Goal: Task Accomplishment & Management: Manage account settings

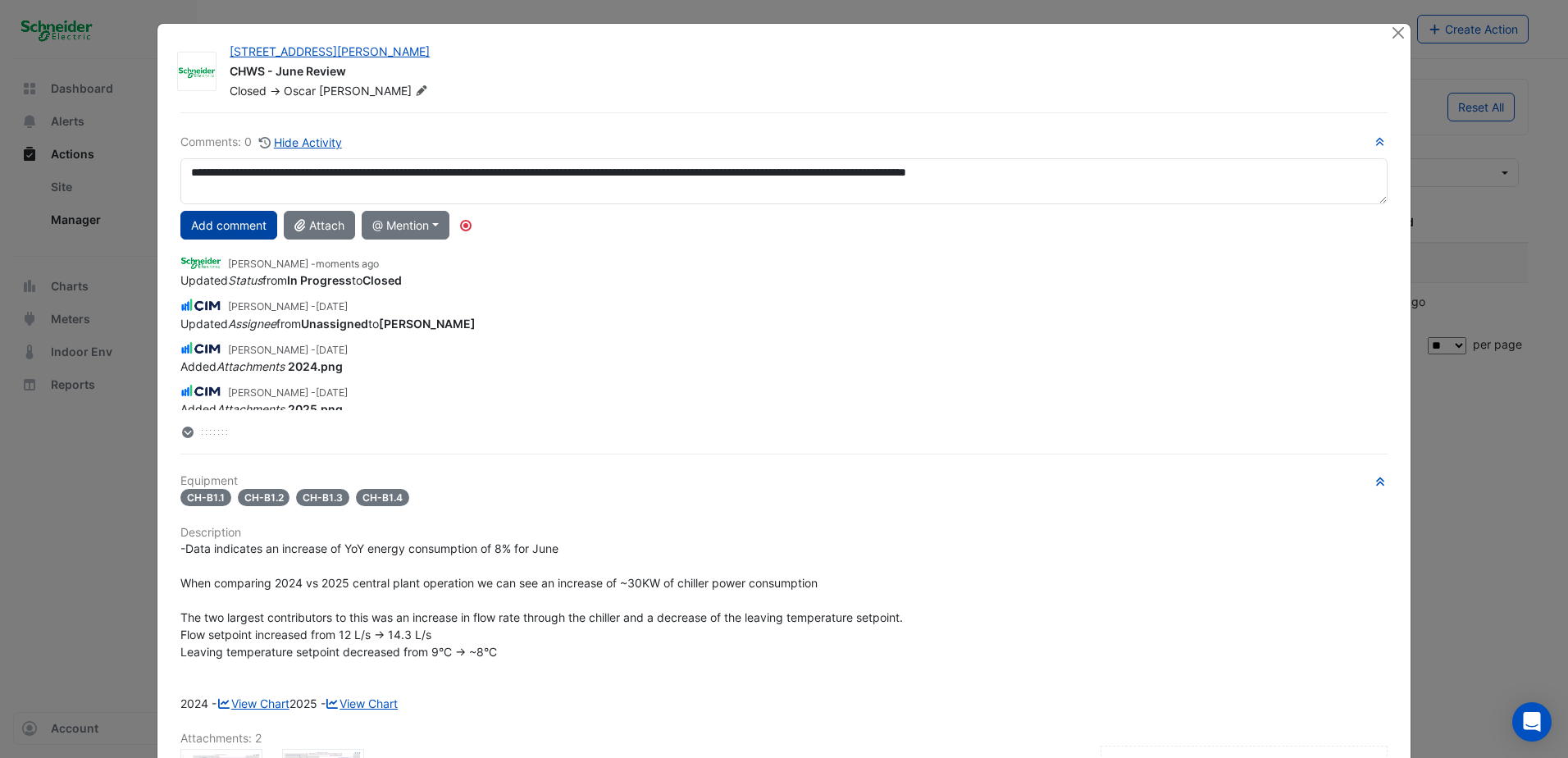
click at [205, 221] on button "Add comment" at bounding box center [228, 225] width 96 height 29
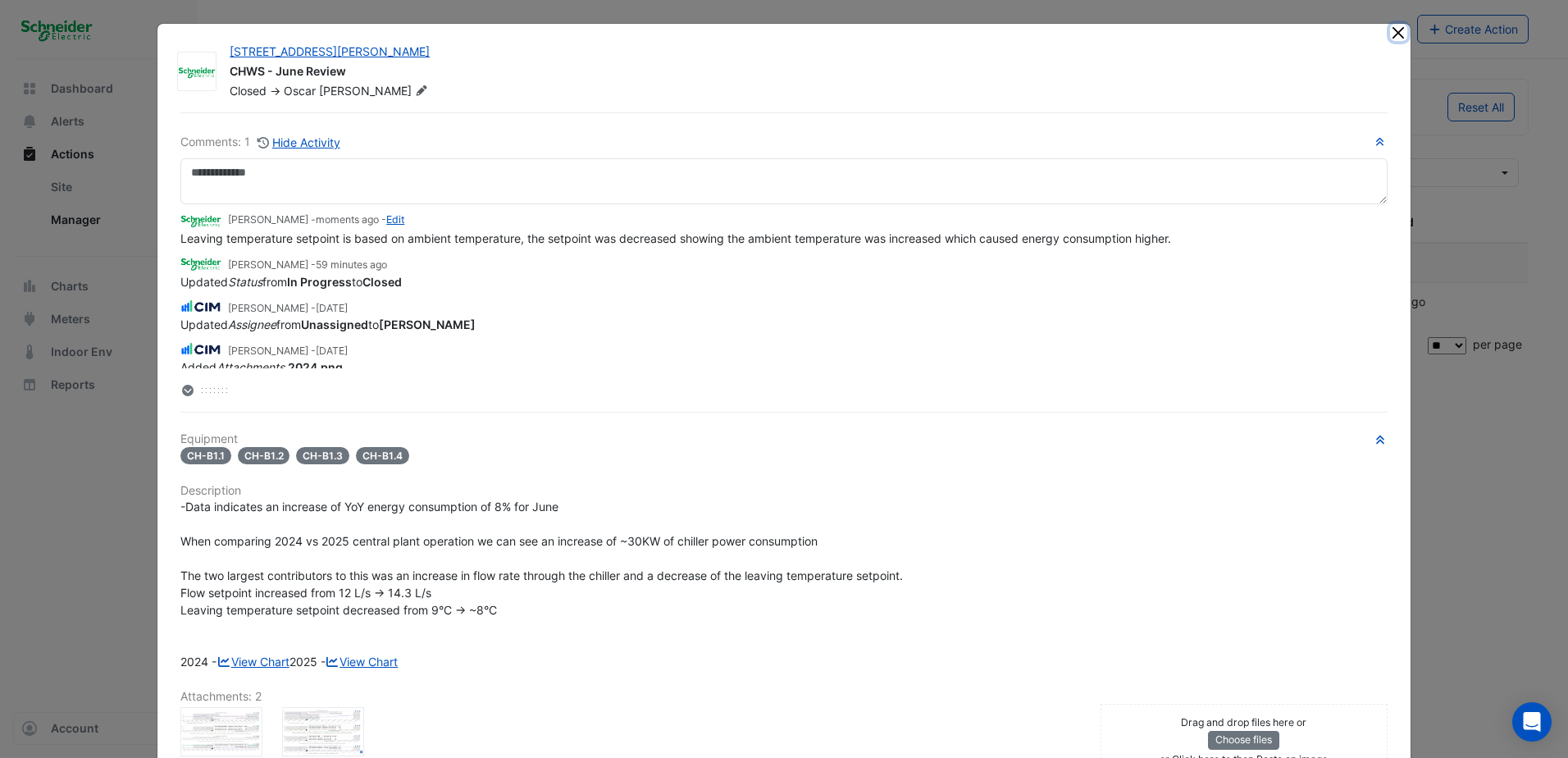
click at [1395, 39] on button "Close" at bounding box center [1398, 32] width 18 height 18
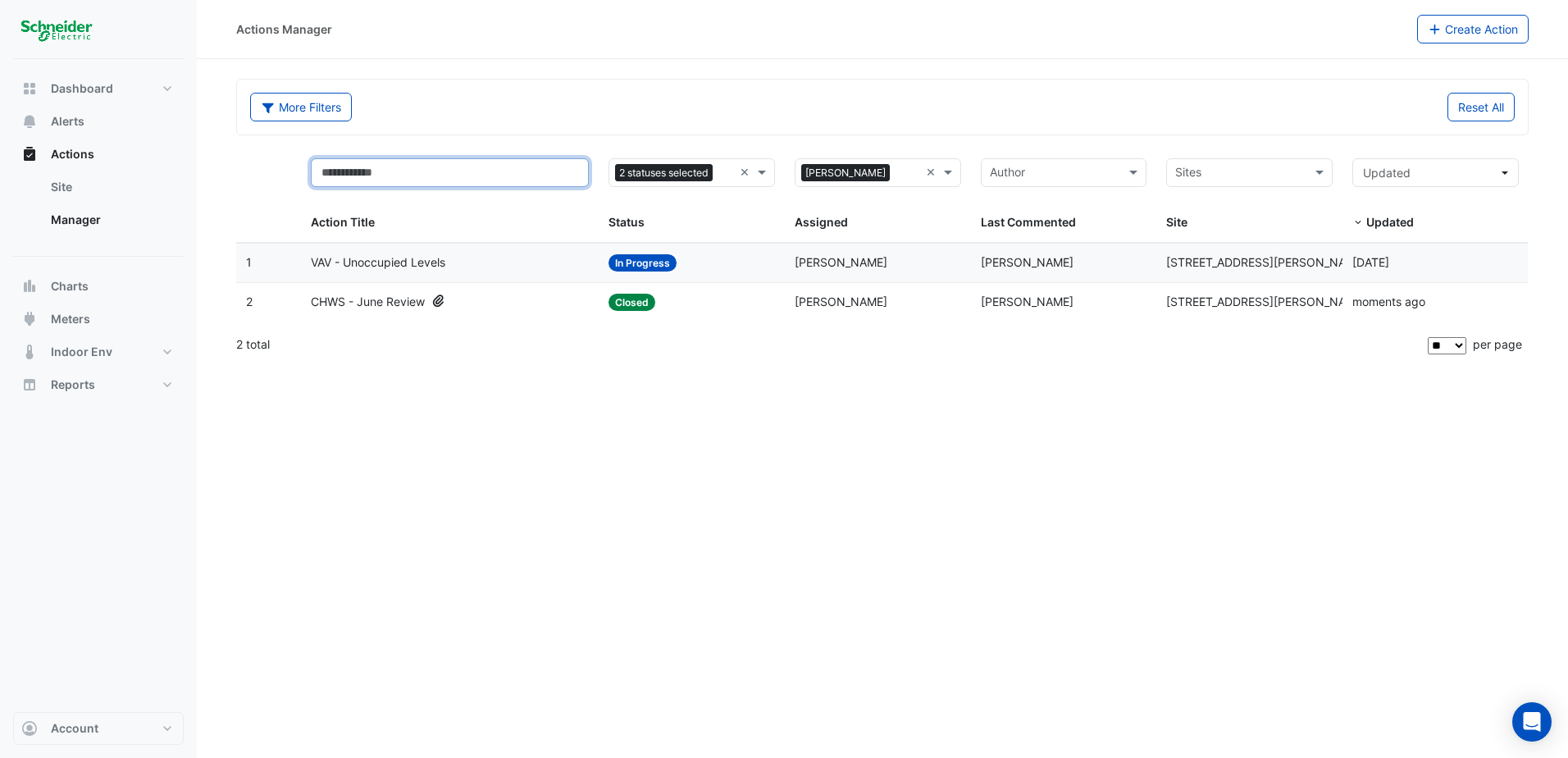
click at [525, 166] on input "text" at bounding box center [449, 173] width 278 height 29
click at [526, 166] on input "text" at bounding box center [449, 173] width 278 height 29
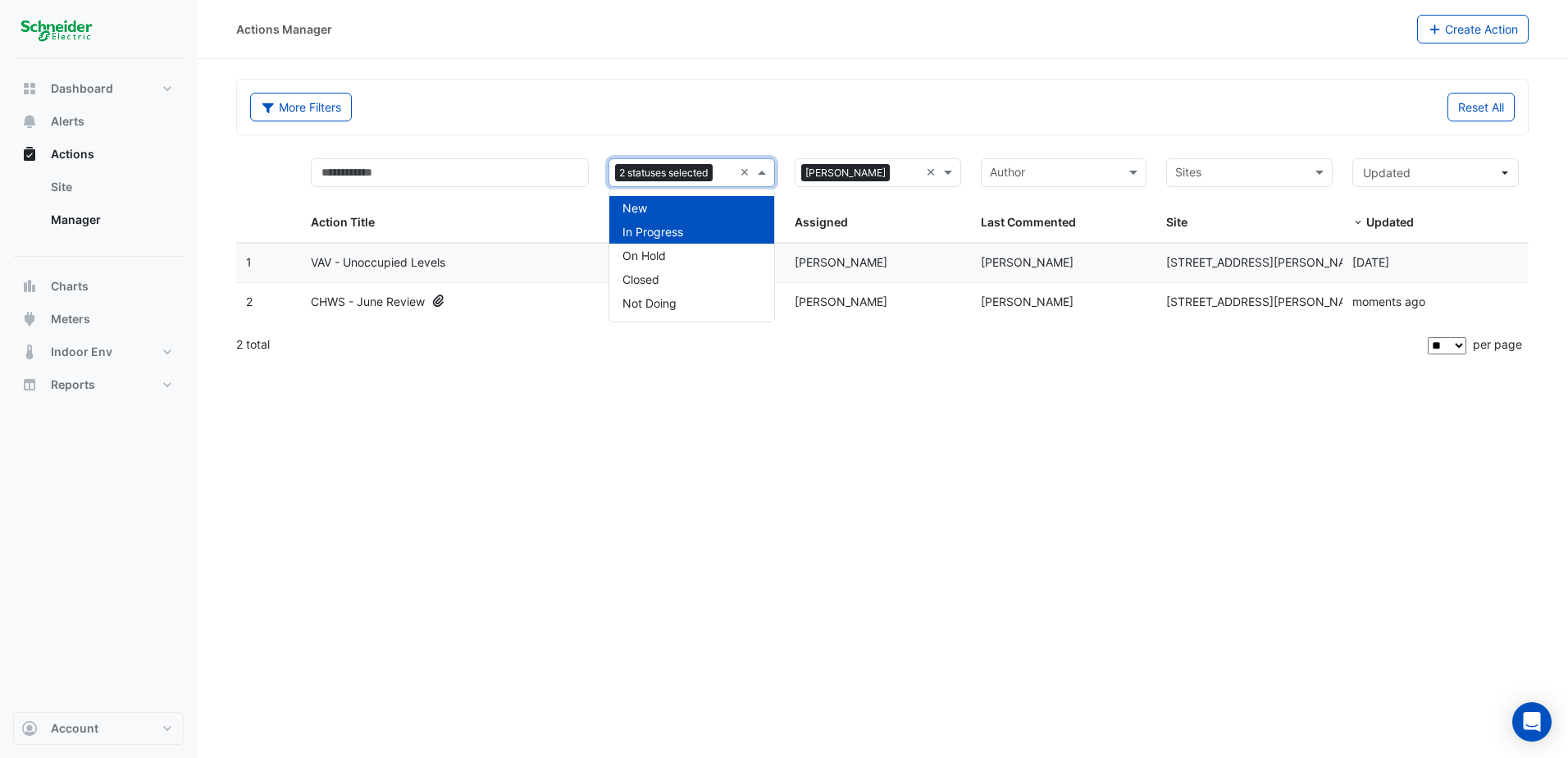
click at [757, 175] on span at bounding box center [764, 173] width 20 height 18
click at [674, 308] on span "Not Doing" at bounding box center [649, 303] width 55 height 14
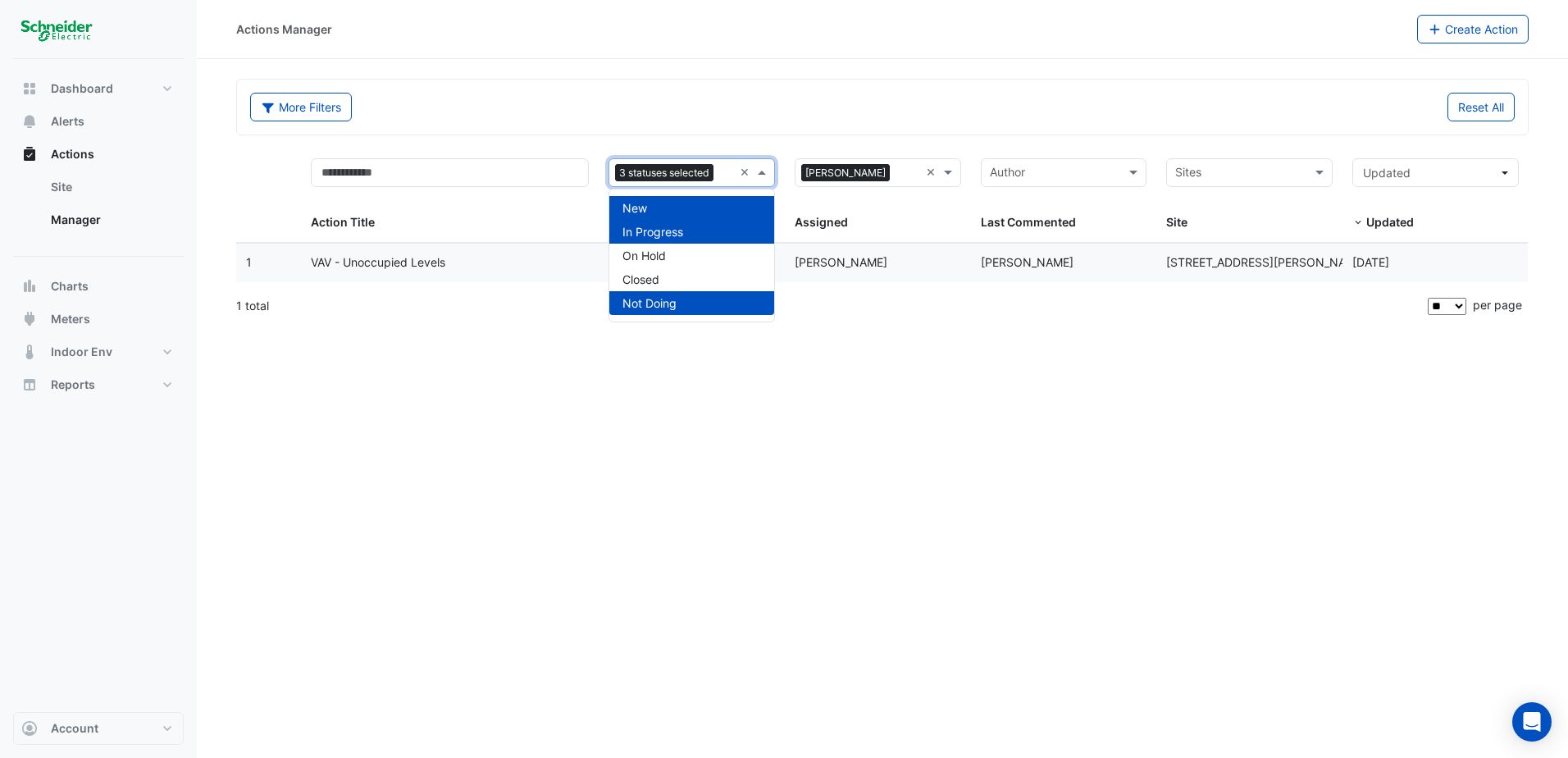
click at [761, 167] on span at bounding box center [764, 173] width 20 height 18
click at [658, 210] on div "New" at bounding box center [692, 208] width 165 height 23
click at [663, 278] on div "Closed" at bounding box center [692, 279] width 165 height 23
